Goal: Task Accomplishment & Management: Complete application form

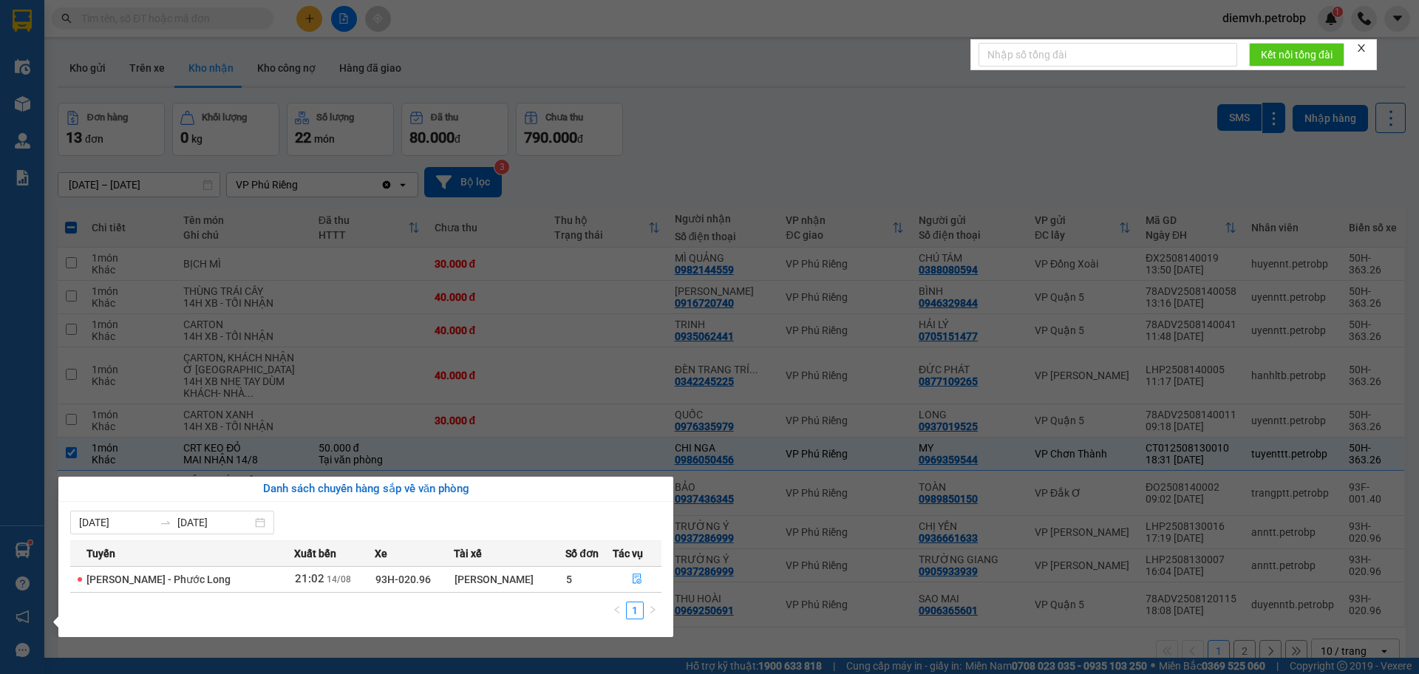
scroll to position [68, 0]
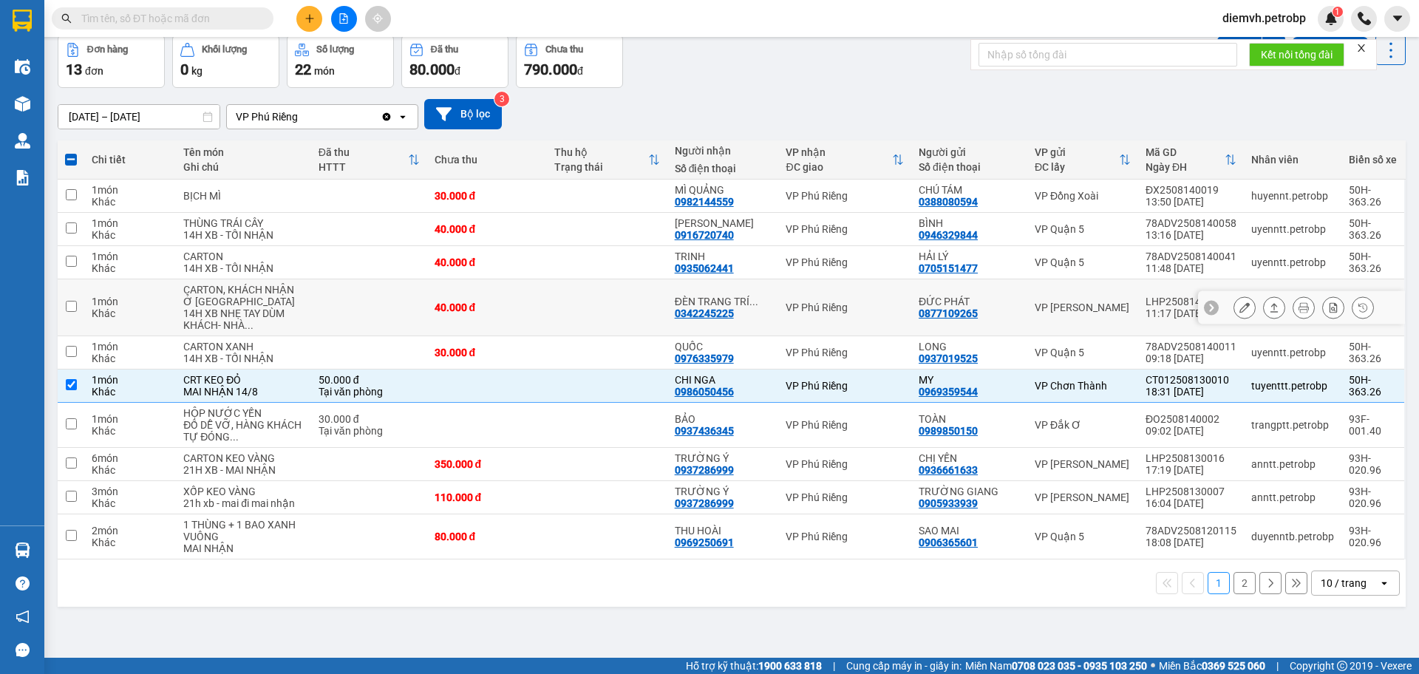
click at [525, 313] on section "Kết quả tìm kiếm ( 0 ) Bộ lọc No Data diemvh.petrobp 1 Điều hành xe Kho hàng mớ…" at bounding box center [709, 337] width 1419 height 674
click at [1269, 266] on icon at bounding box center [1274, 262] width 10 height 10
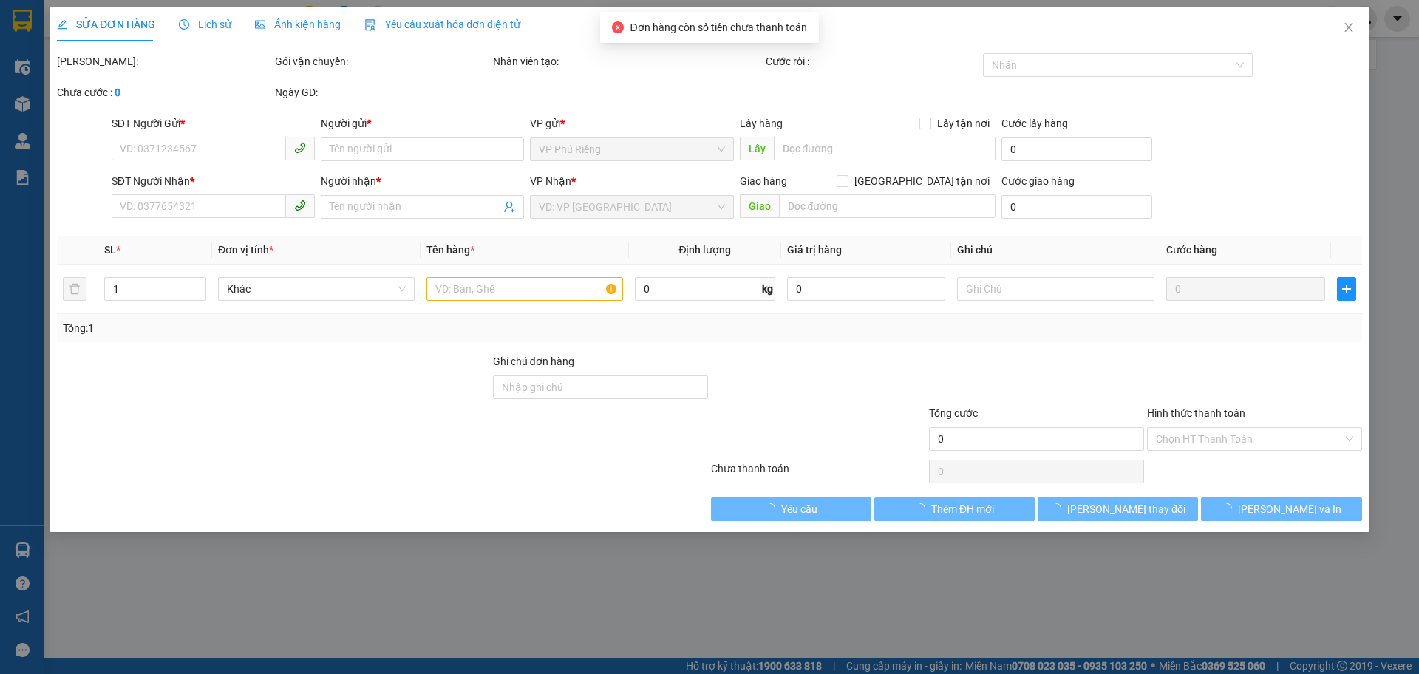
type input "0705151477"
type input "HẢI LÝ"
type input "0935062441"
type input "TRINH"
type input "40.000"
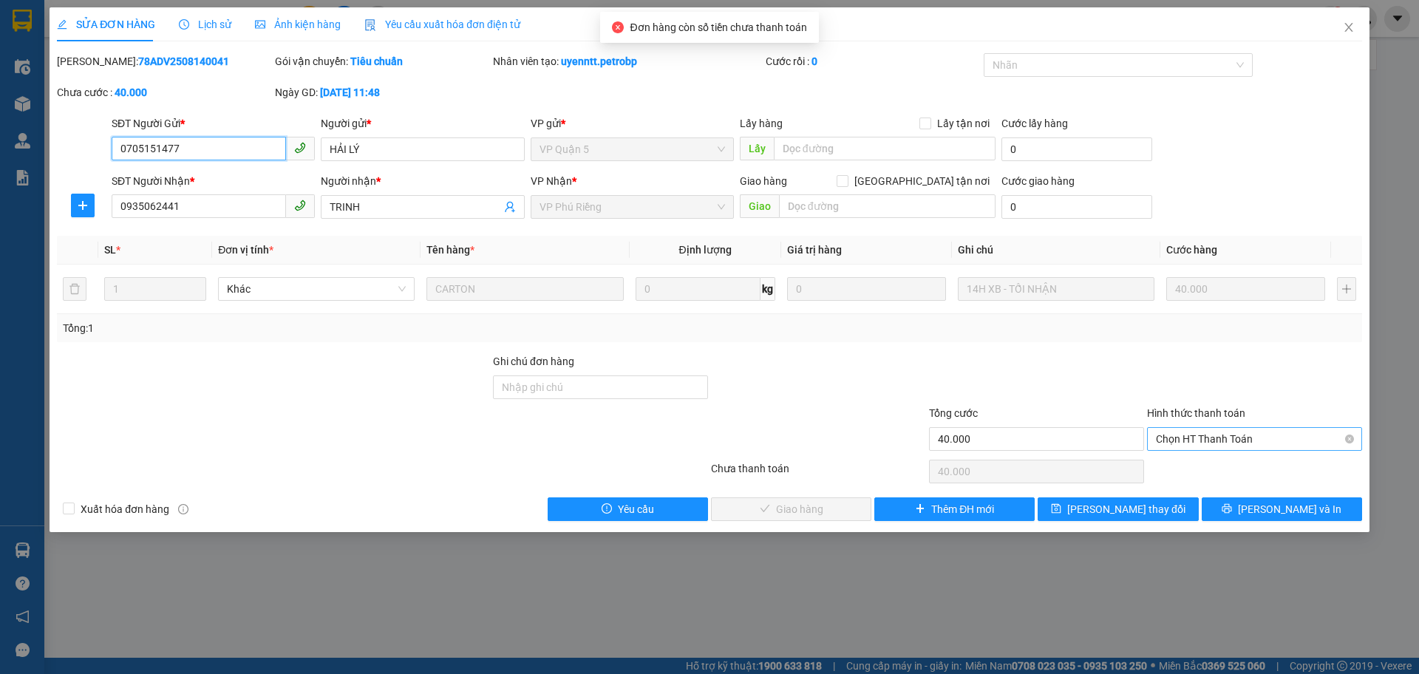
click at [1172, 439] on span "Chọn HT Thanh Toán" at bounding box center [1254, 439] width 197 height 22
click at [1173, 467] on div "Tại văn phòng" at bounding box center [1254, 468] width 197 height 16
type input "0"
click at [820, 510] on span "[PERSON_NAME] và Giao hàng" at bounding box center [810, 509] width 142 height 16
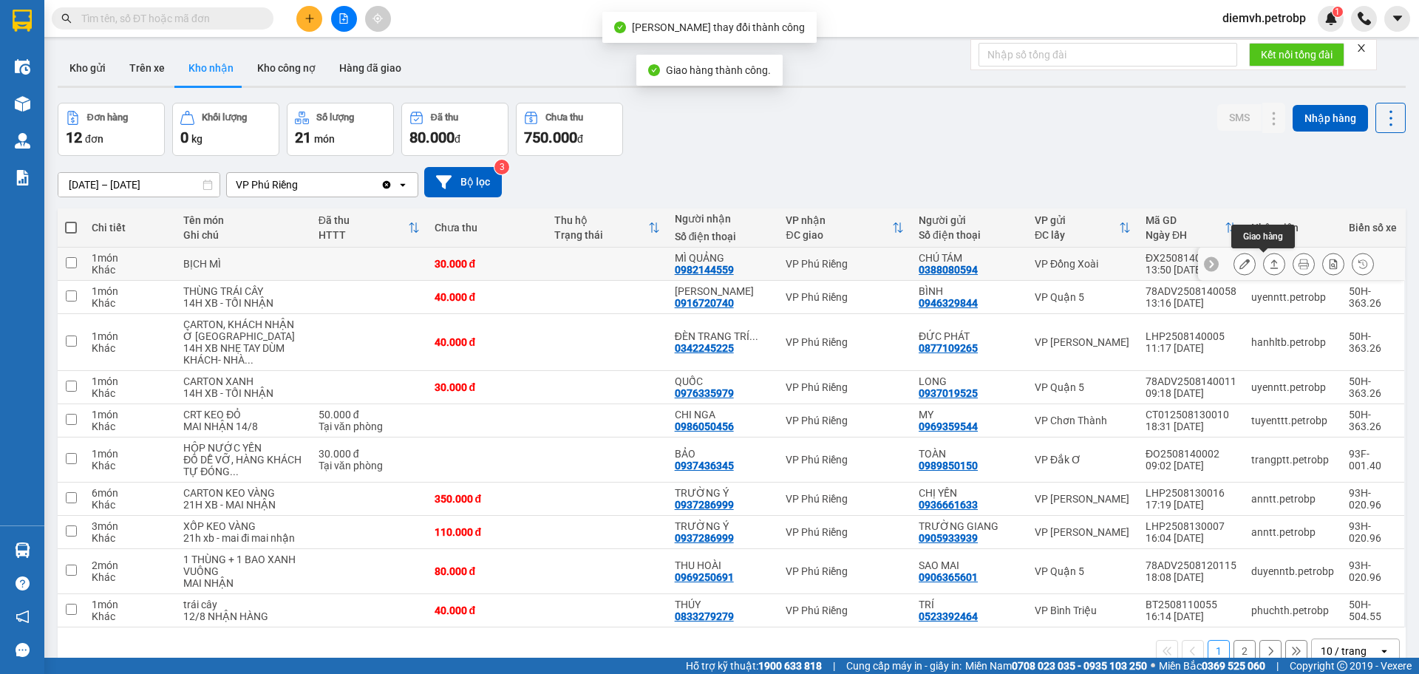
click at [1270, 260] on icon at bounding box center [1274, 263] width 8 height 9
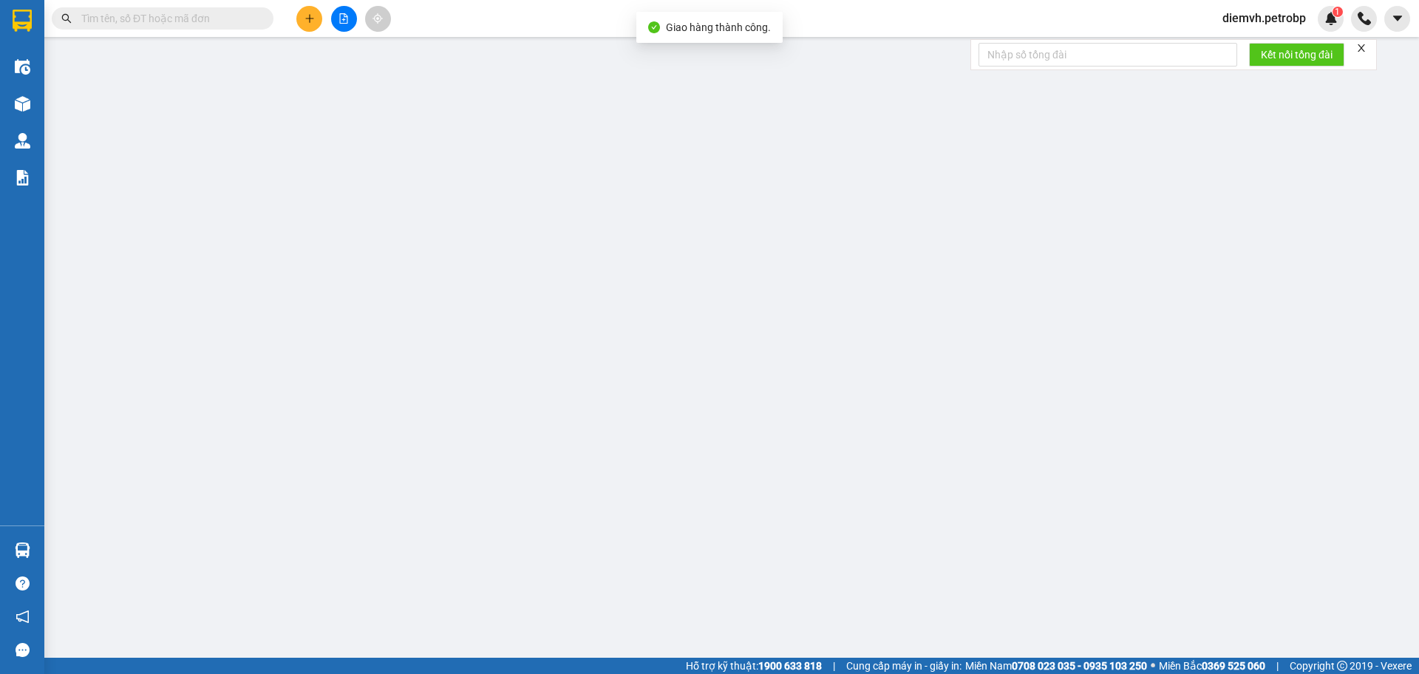
type input "0388080594"
type input "CHÚ TÁM"
type input "0982144559"
type input "MÌ QUẢNG"
type input "30.000"
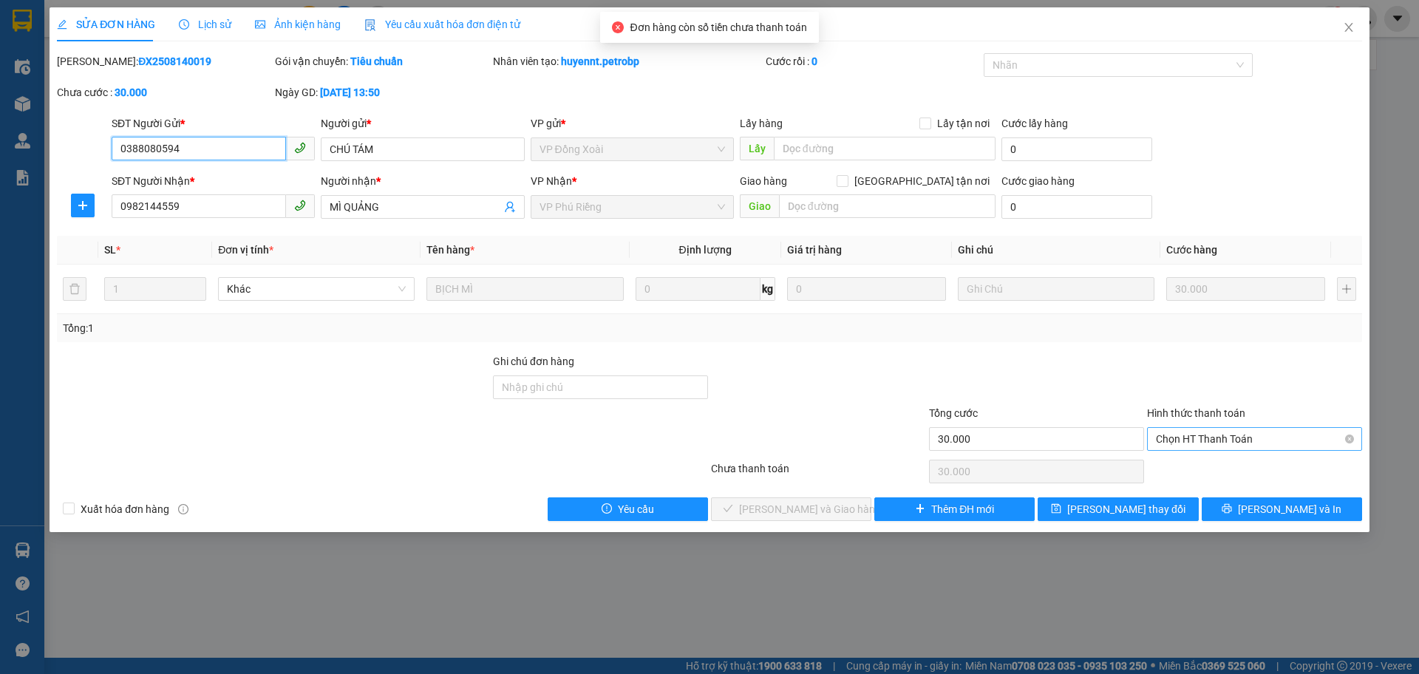
click at [1206, 438] on span "Chọn HT Thanh Toán" at bounding box center [1254, 439] width 197 height 22
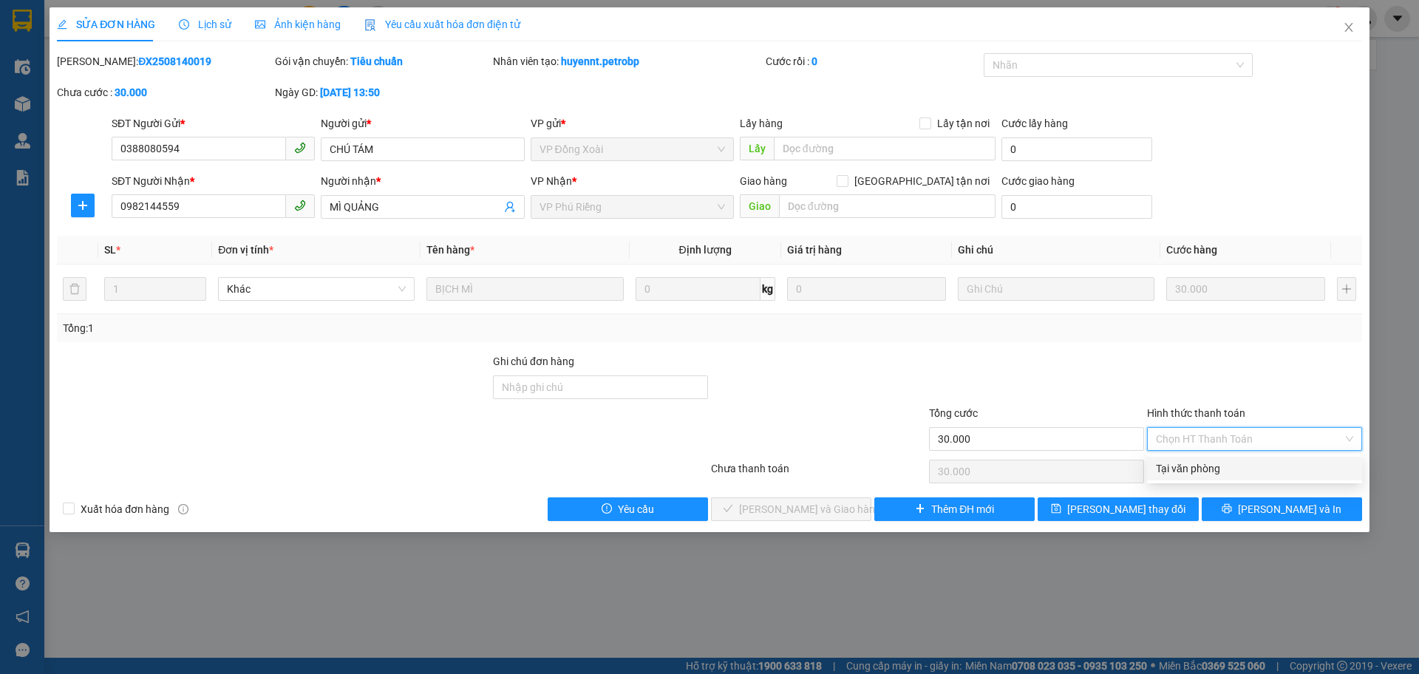
click at [1200, 468] on div "Tại văn phòng" at bounding box center [1254, 468] width 197 height 16
type input "0"
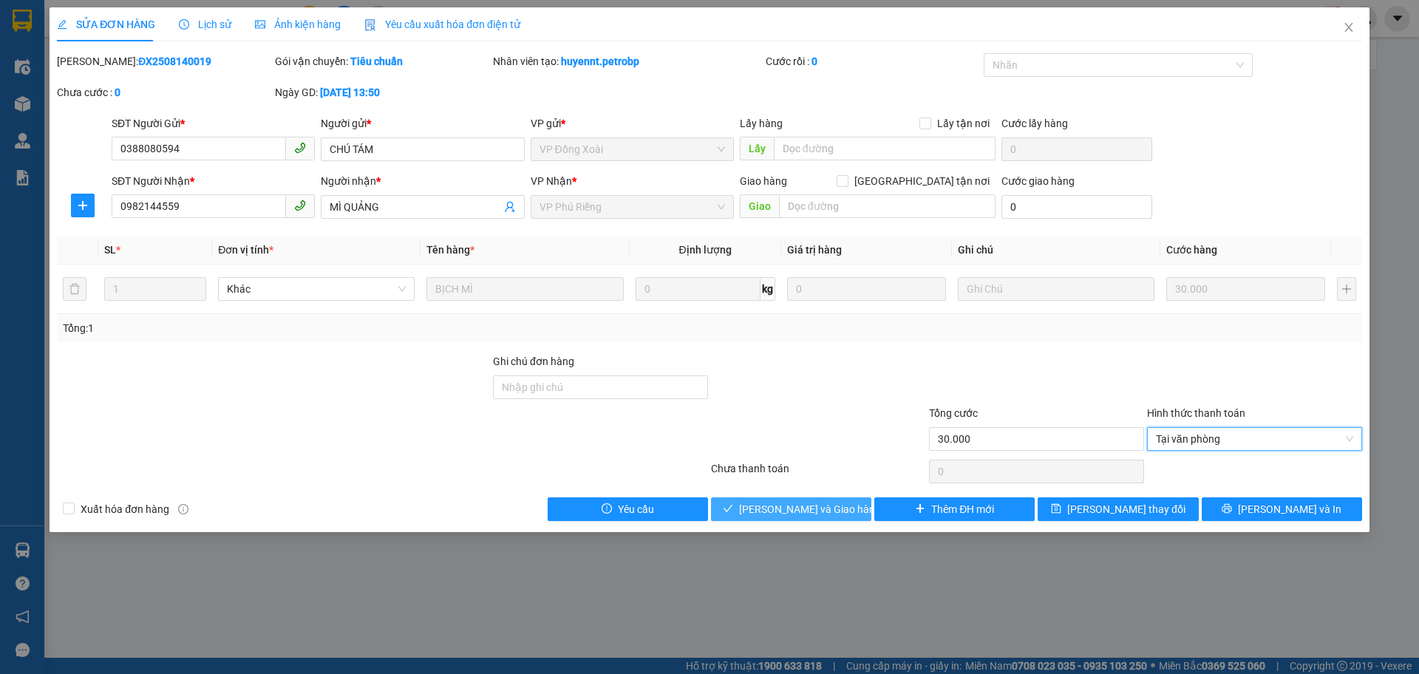
click at [833, 497] on button "[PERSON_NAME] và Giao hàng" at bounding box center [791, 509] width 160 height 24
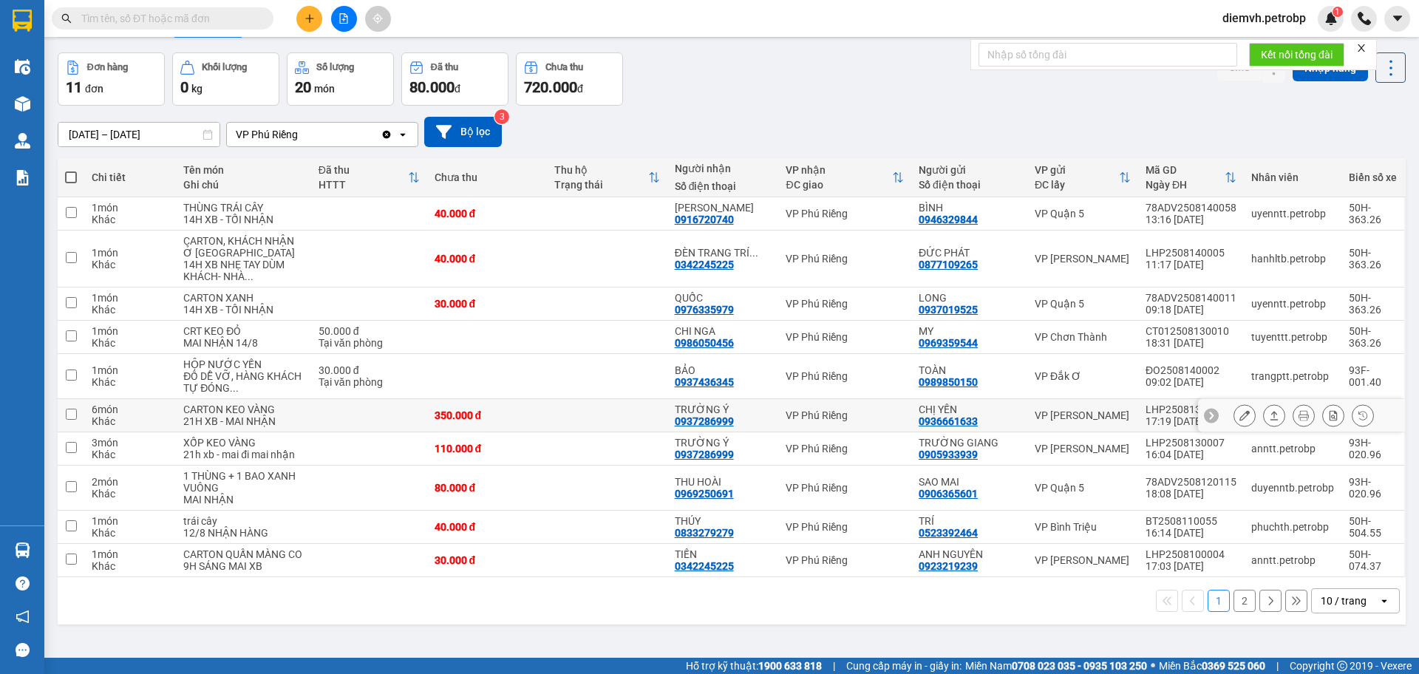
scroll to position [68, 0]
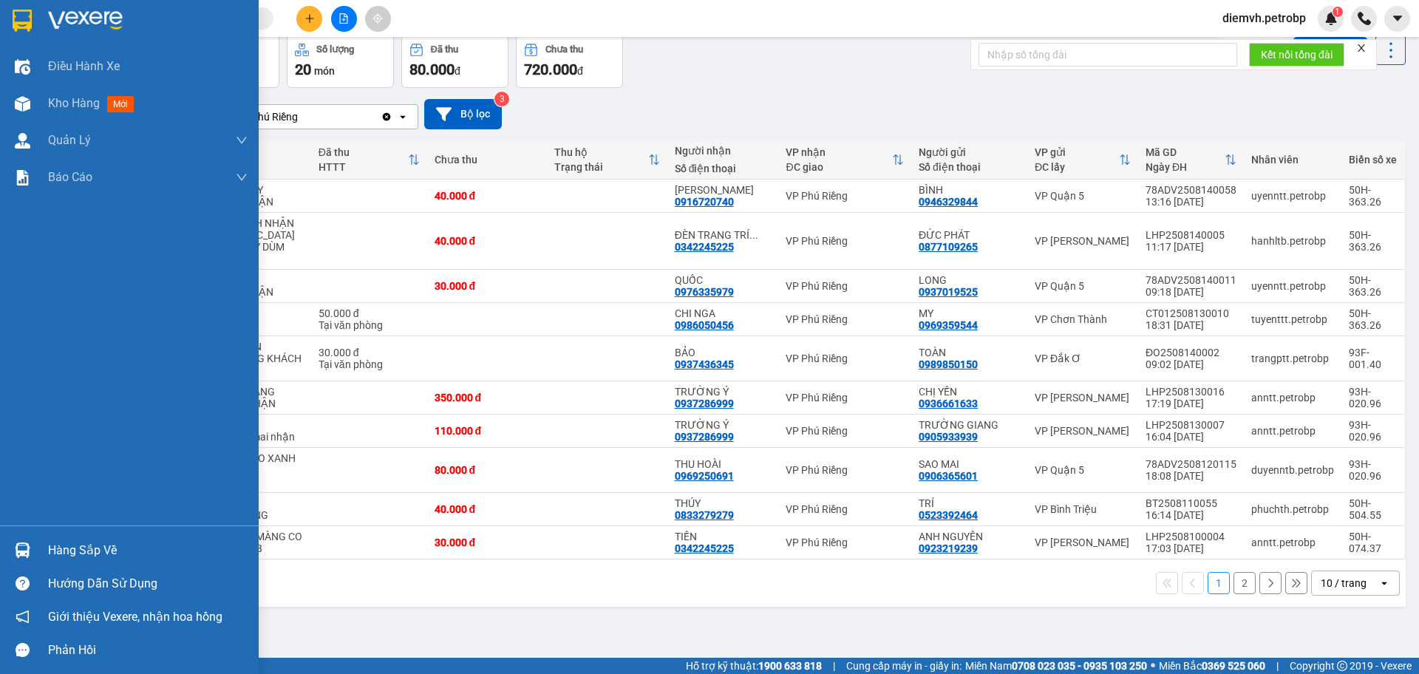
drag, startPoint x: 67, startPoint y: 553, endPoint x: 87, endPoint y: 549, distance: 20.3
click at [68, 553] on div "Hàng sắp về" at bounding box center [148, 550] width 200 height 22
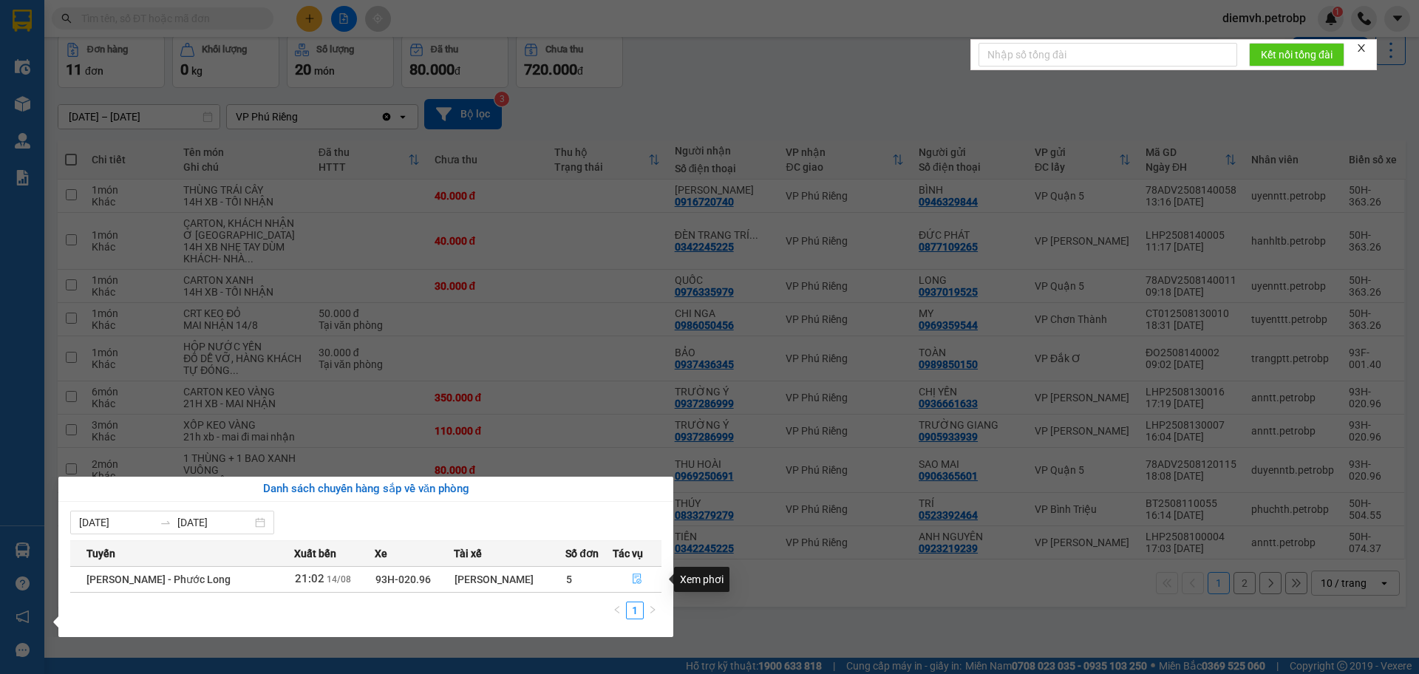
click at [635, 575] on icon "file-done" at bounding box center [637, 578] width 10 height 10
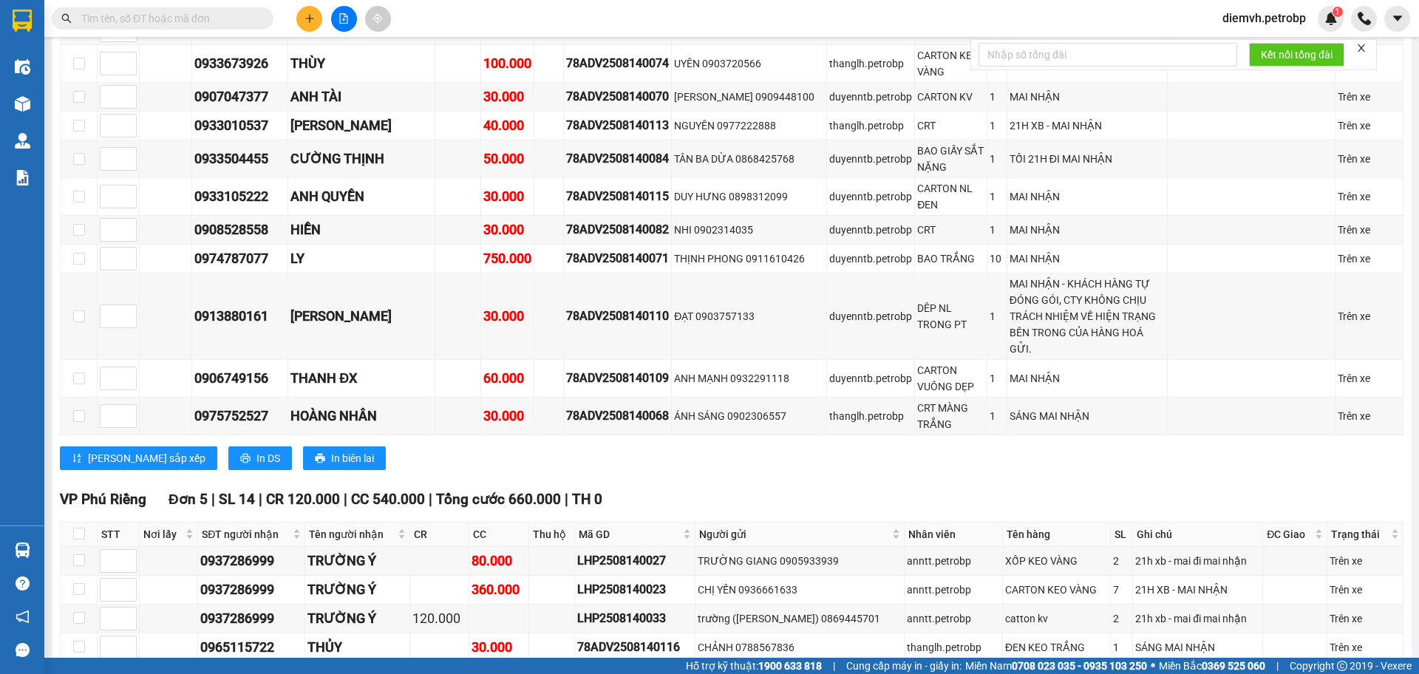
scroll to position [2118, 0]
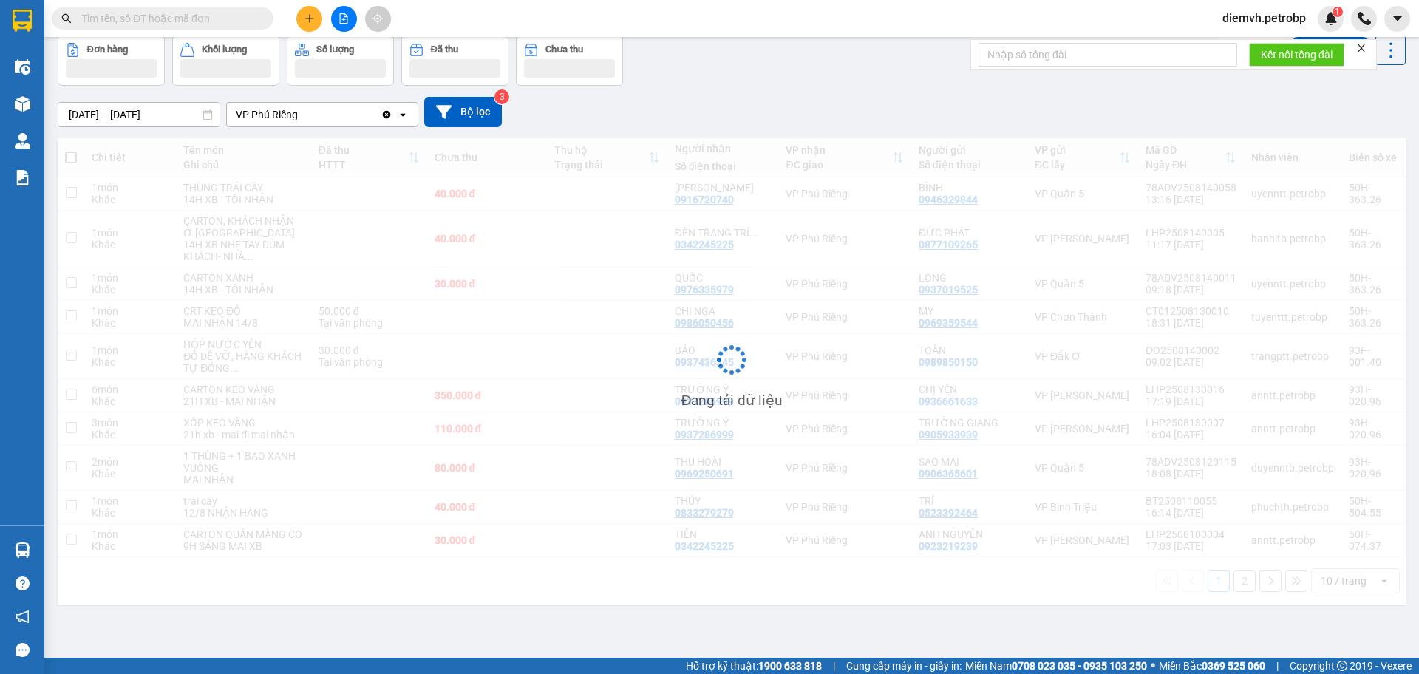
scroll to position [68, 0]
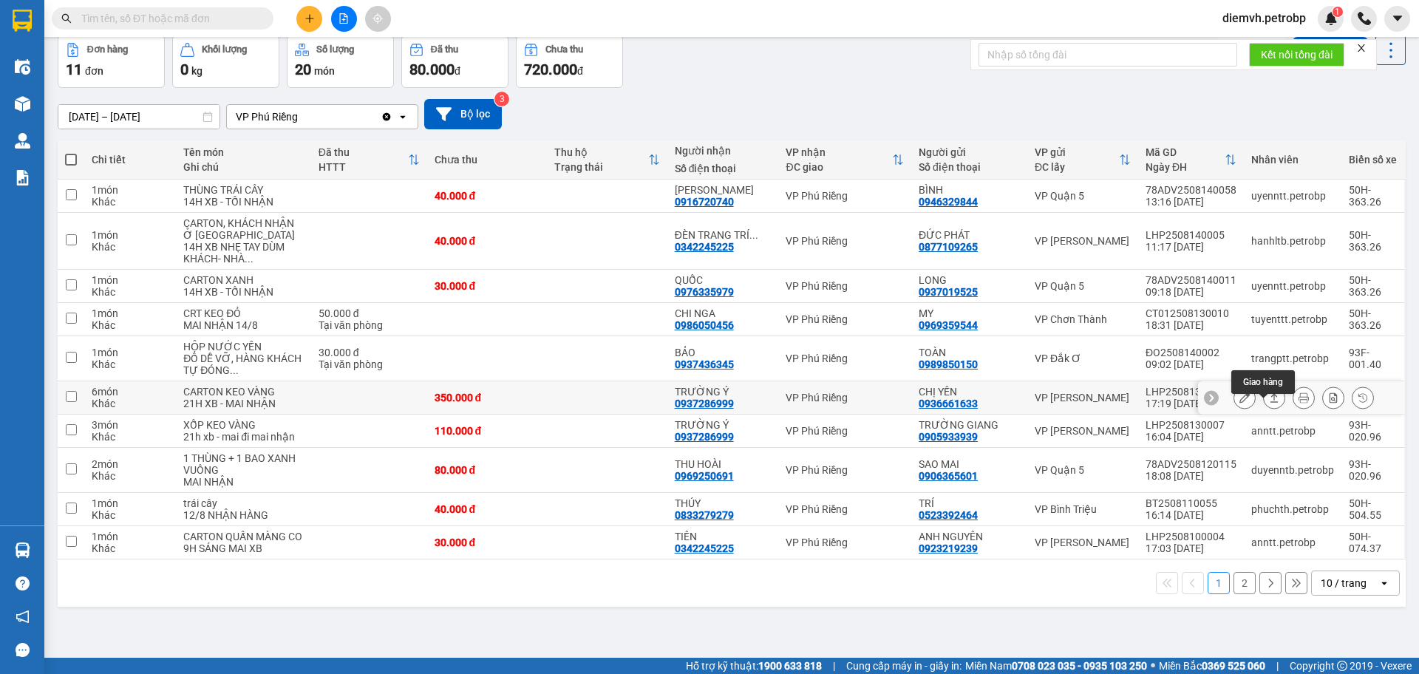
click at [1266, 411] on button at bounding box center [1274, 398] width 21 height 26
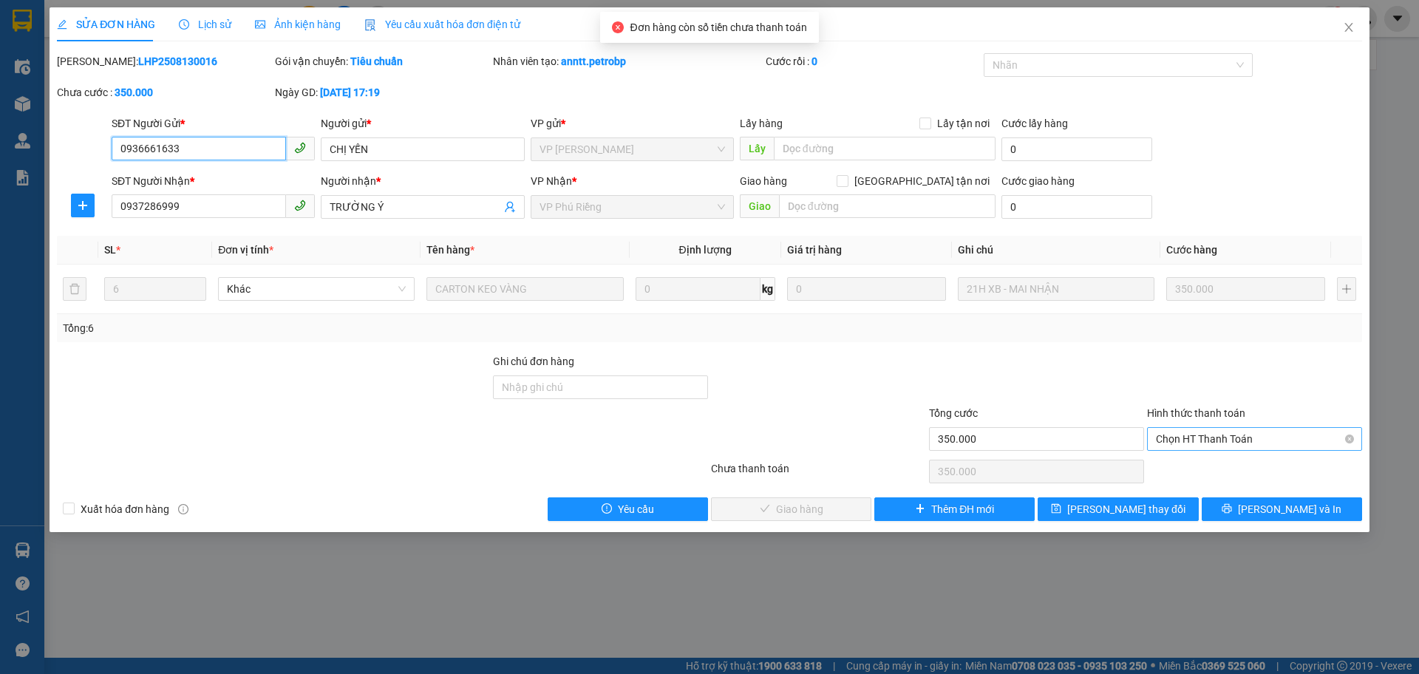
click at [1201, 440] on span "Chọn HT Thanh Toán" at bounding box center [1254, 439] width 197 height 22
drag, startPoint x: 1196, startPoint y: 463, endPoint x: 1136, endPoint y: 474, distance: 60.9
click at [1195, 463] on div "Tại văn phòng" at bounding box center [1254, 468] width 197 height 16
type input "0"
click at [808, 505] on span "[PERSON_NAME] và Giao hàng" at bounding box center [810, 509] width 142 height 16
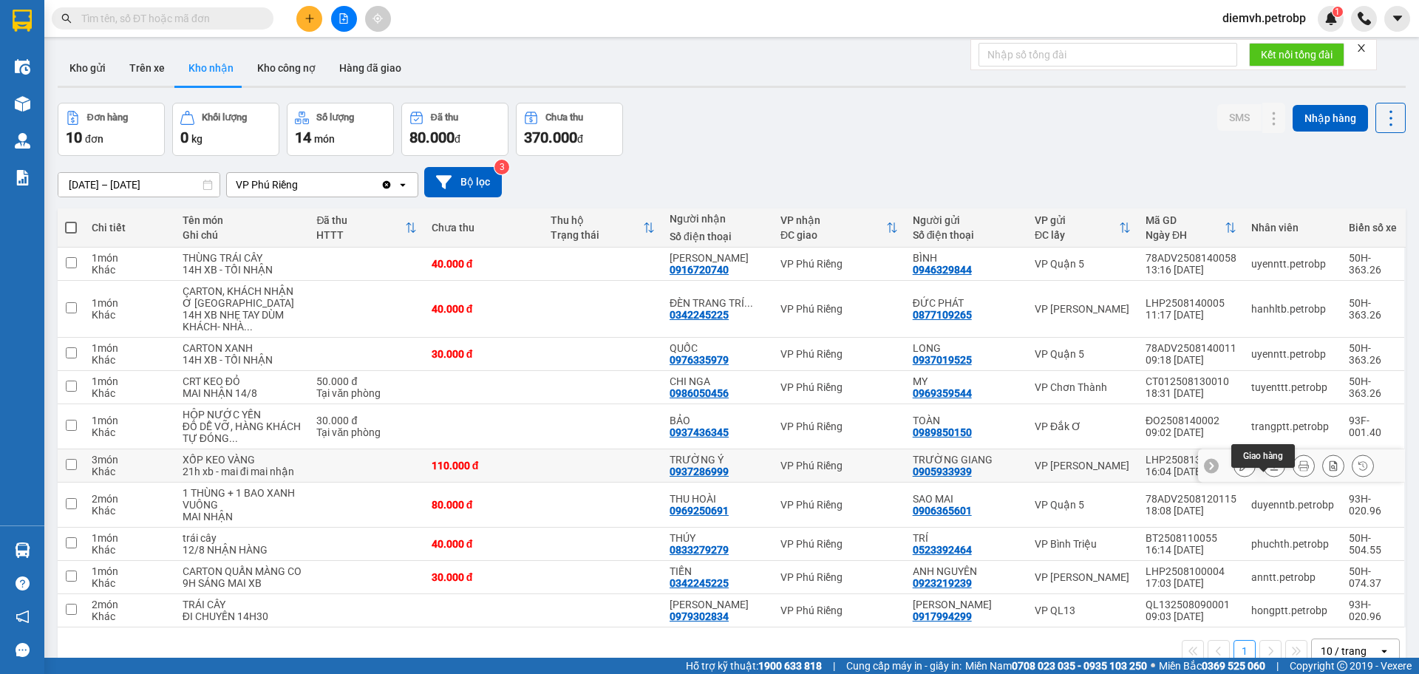
click at [1270, 470] on icon at bounding box center [1274, 465] width 8 height 9
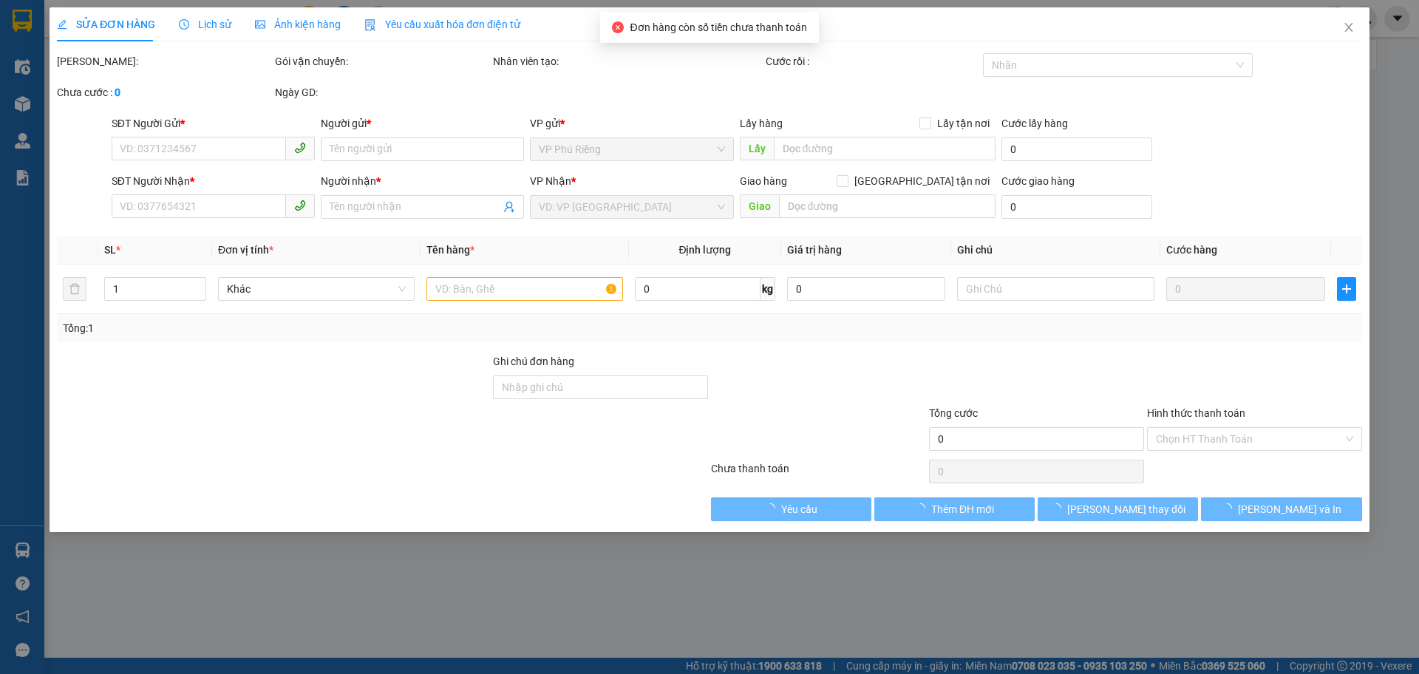
type input "0905933939"
type input "TRƯỜNG GIANG"
type input "0937286999"
type input "TRƯỜNG Ý"
type input "110.000"
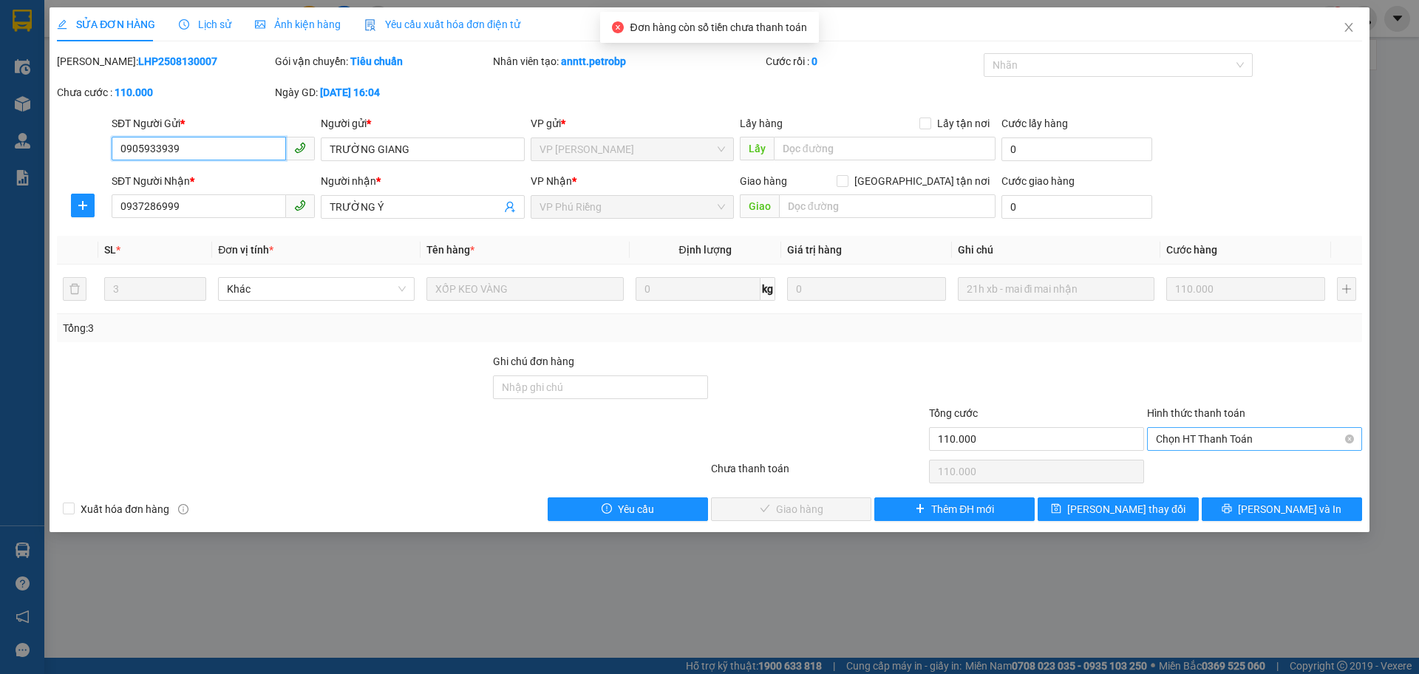
click at [1200, 434] on span "Chọn HT Thanh Toán" at bounding box center [1254, 439] width 197 height 22
click at [1195, 469] on div "Tại văn phòng" at bounding box center [1254, 468] width 197 height 16
type input "0"
click at [785, 510] on span "[PERSON_NAME] và Giao hàng" at bounding box center [810, 509] width 142 height 16
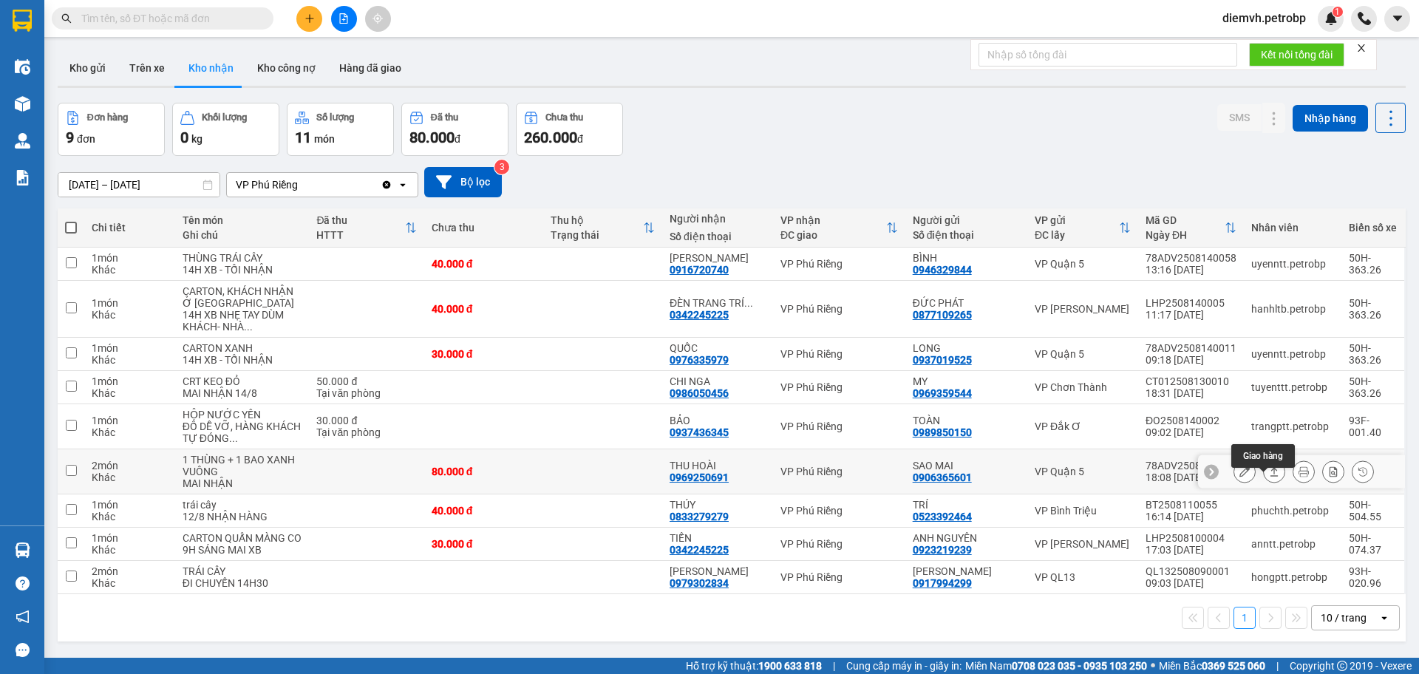
click at [1269, 477] on icon at bounding box center [1274, 471] width 10 height 10
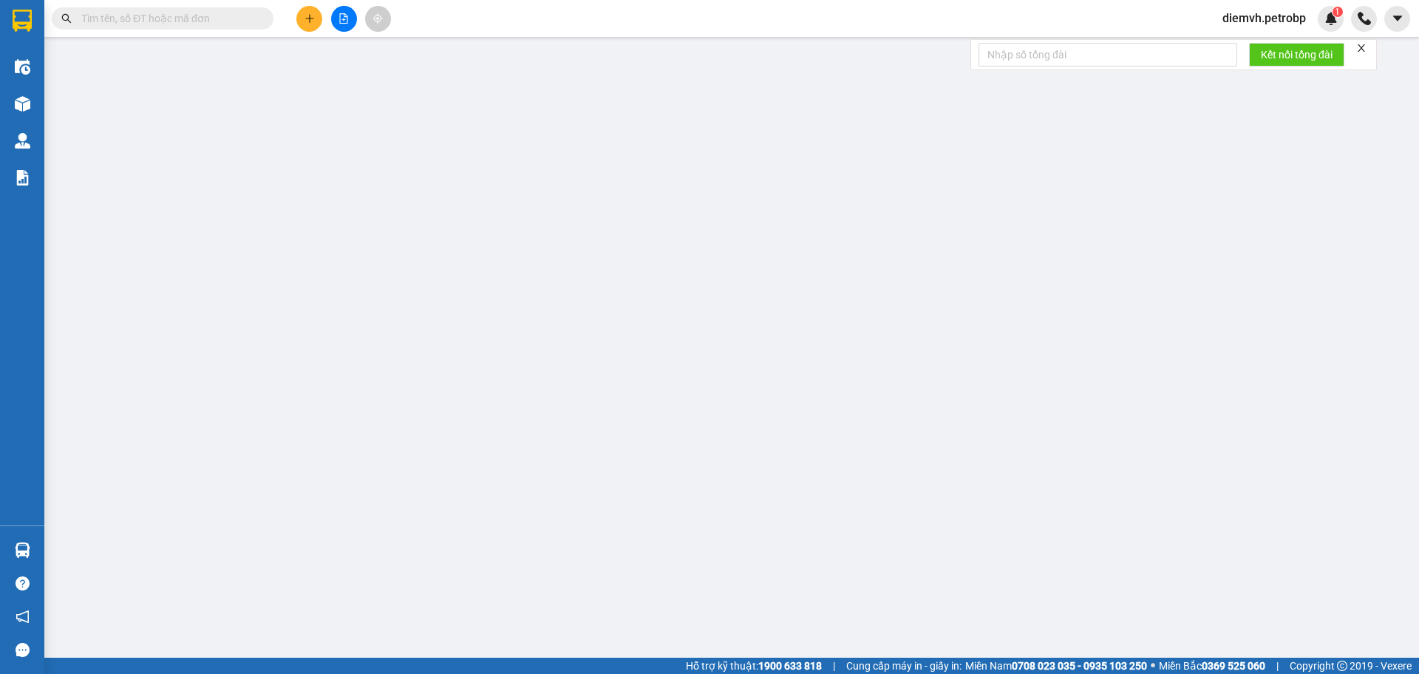
type input "0906365601"
type input "SAO MAI"
type input "0969250691"
type input "THU HOÀI"
type input "80.000"
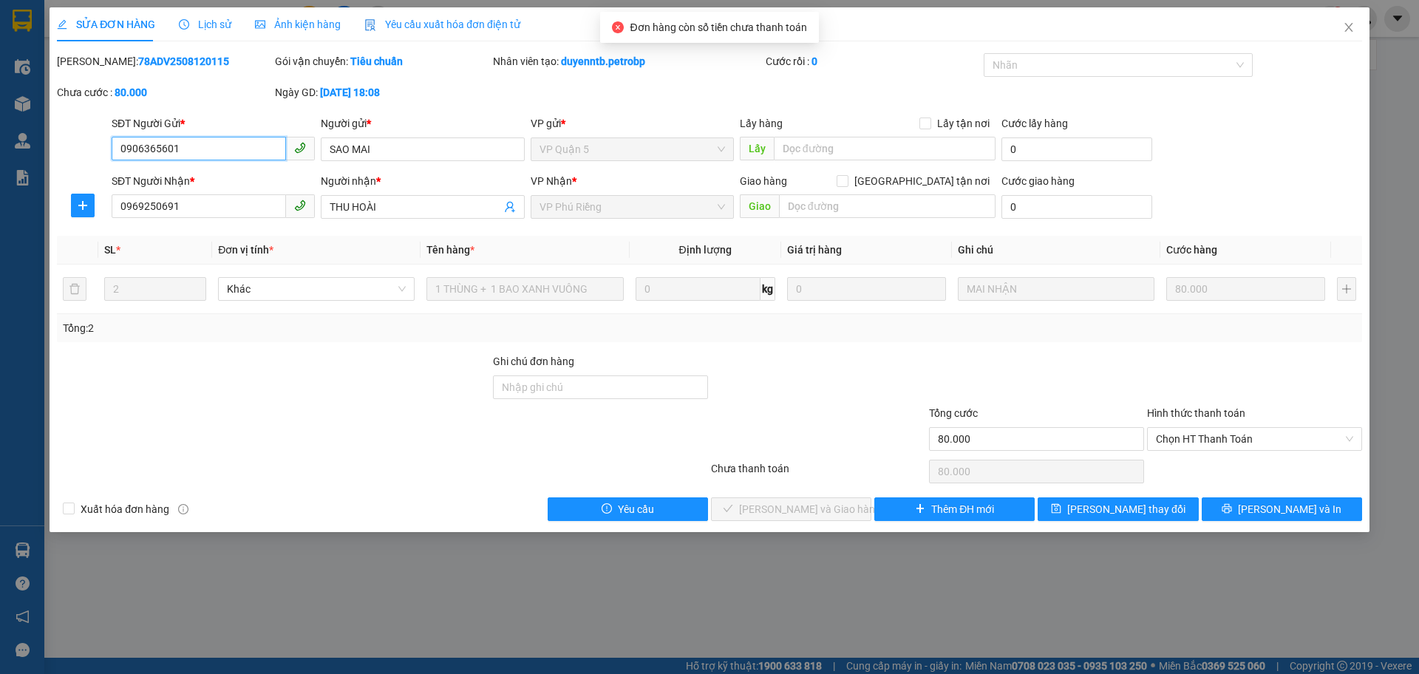
click at [1184, 436] on span "Chọn HT Thanh Toán" at bounding box center [1254, 439] width 197 height 22
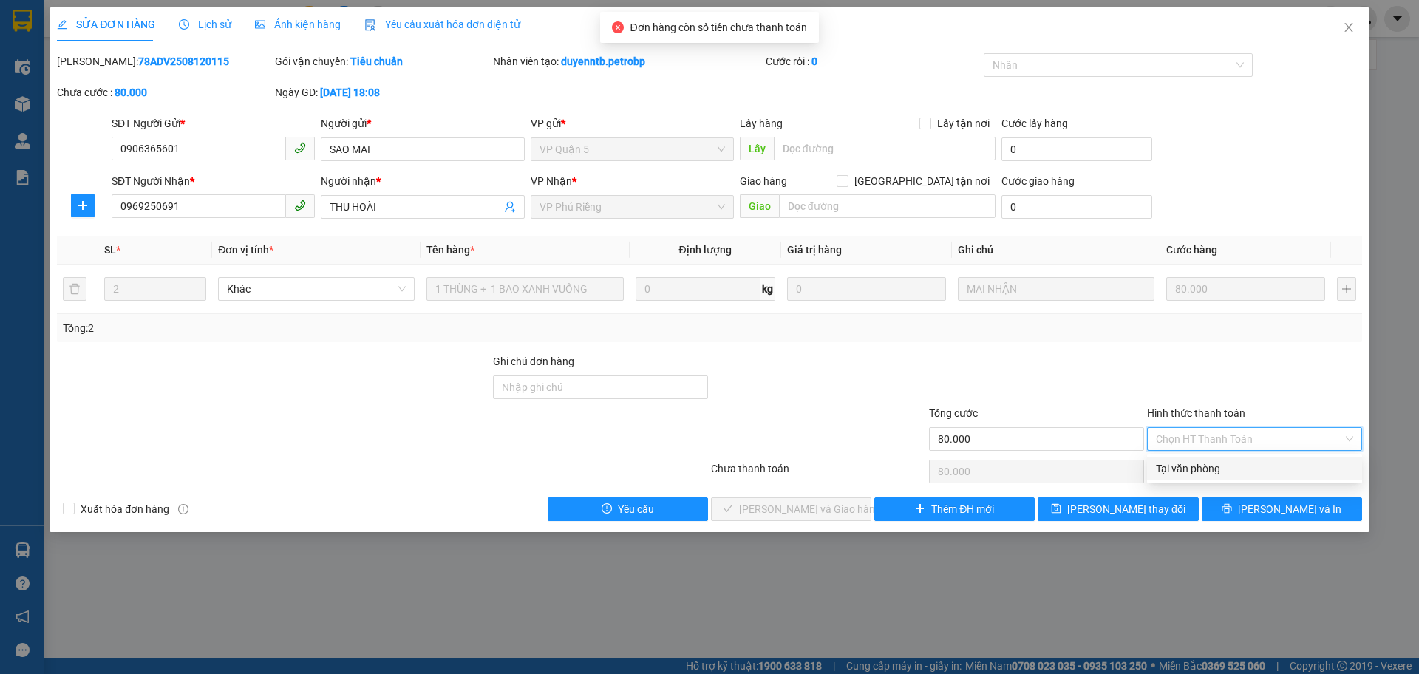
click at [1182, 470] on div "Tại văn phòng" at bounding box center [1254, 468] width 197 height 16
type input "0"
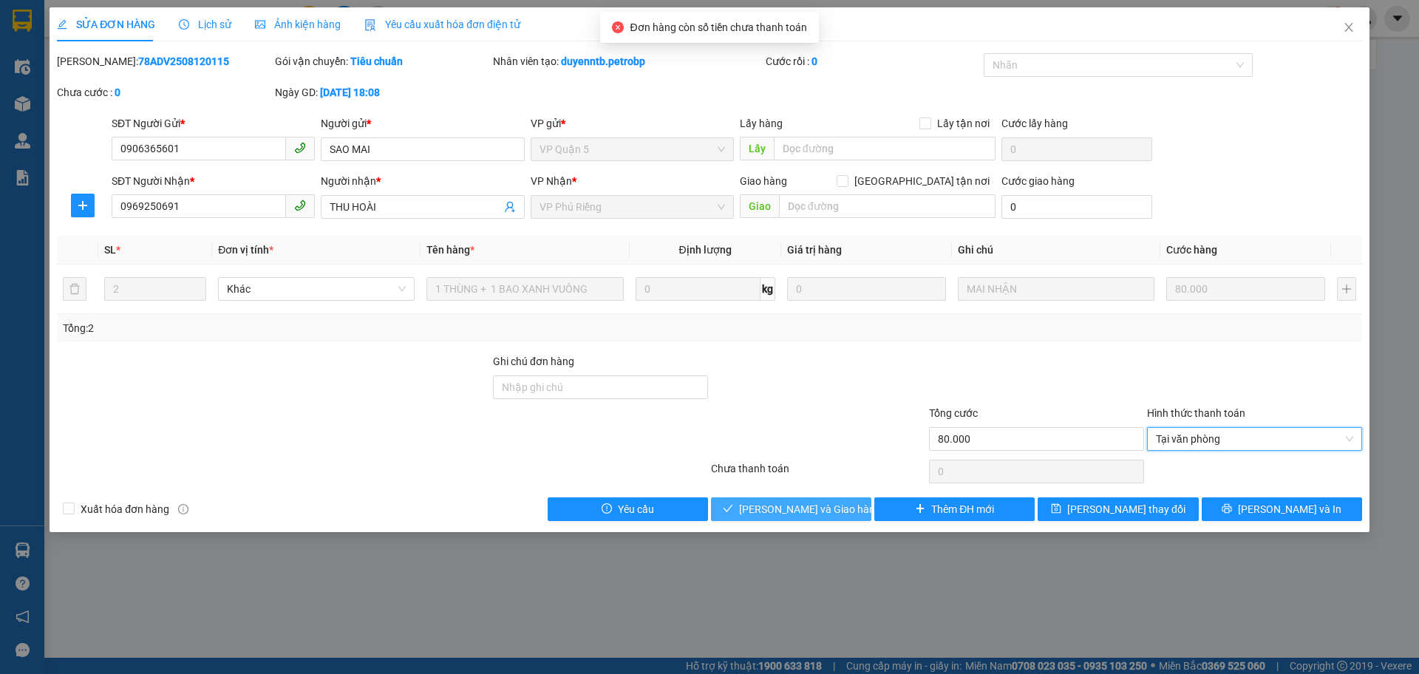
click at [805, 507] on span "[PERSON_NAME] và Giao hàng" at bounding box center [810, 509] width 142 height 16
